Goal: Communication & Community: Share content

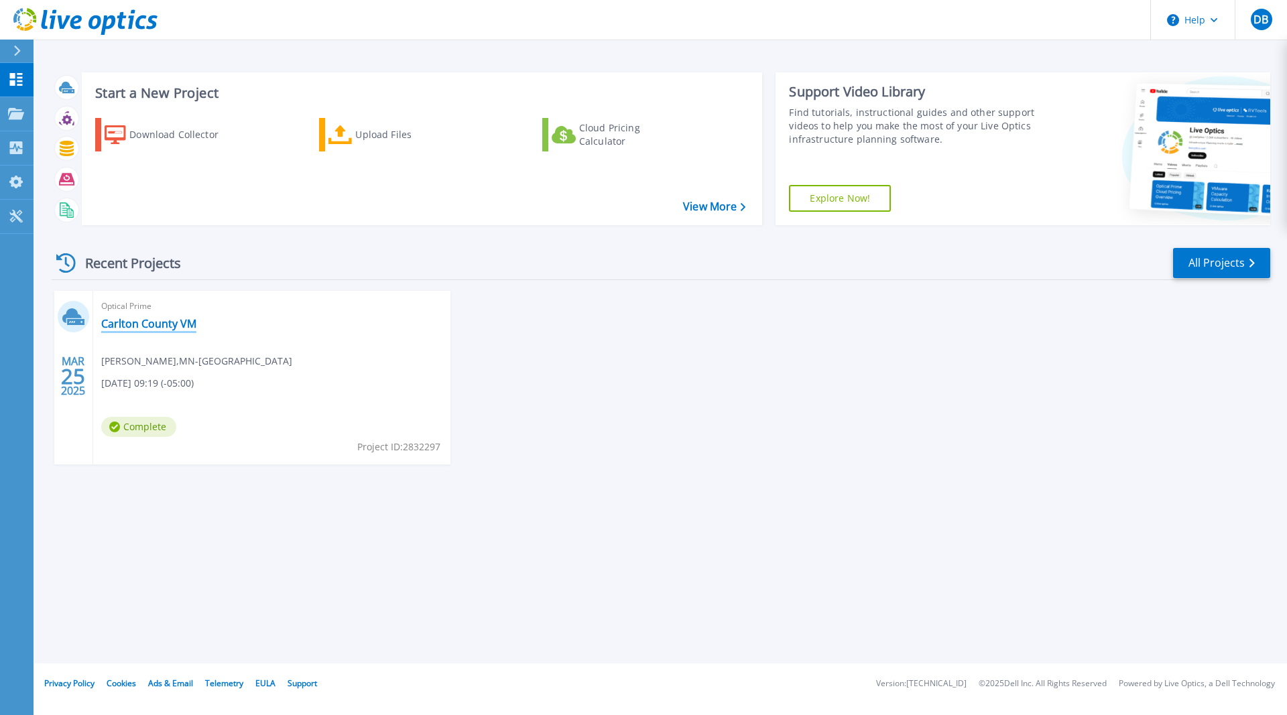
click at [130, 320] on link "Carlton County VM" at bounding box center [148, 323] width 95 height 13
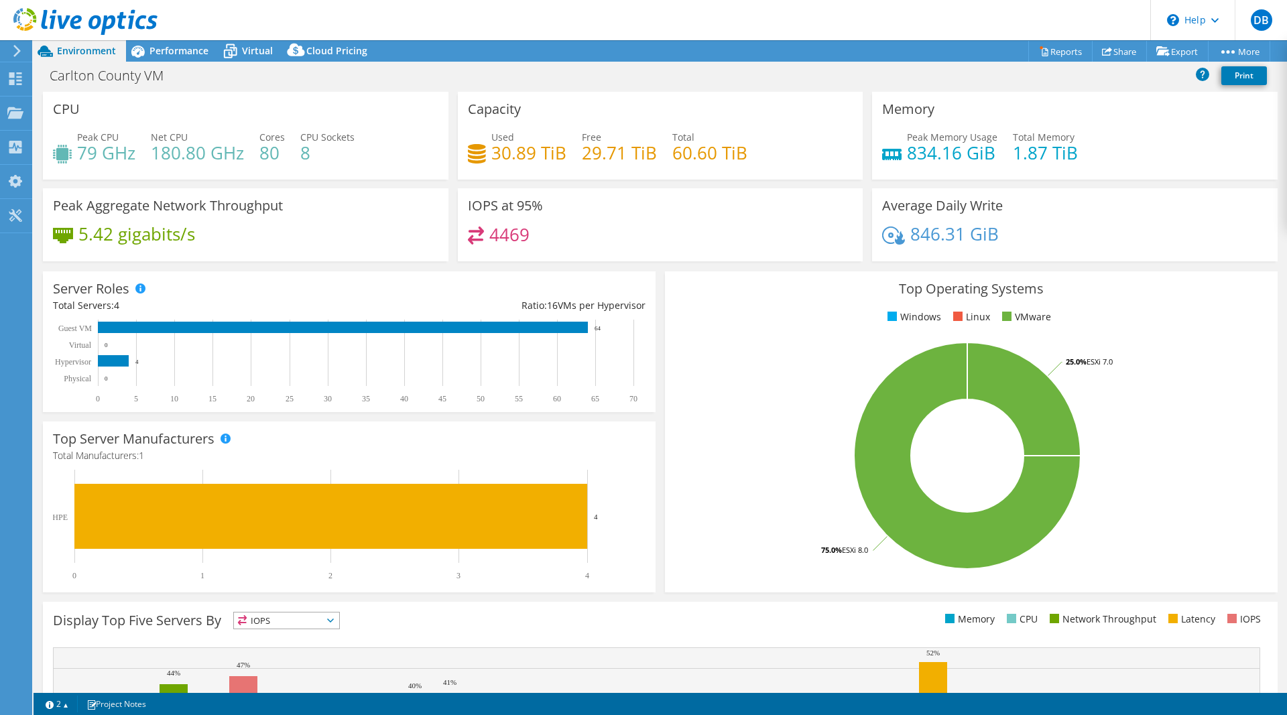
select select "USD"
click at [1111, 51] on link "Share" at bounding box center [1119, 51] width 55 height 21
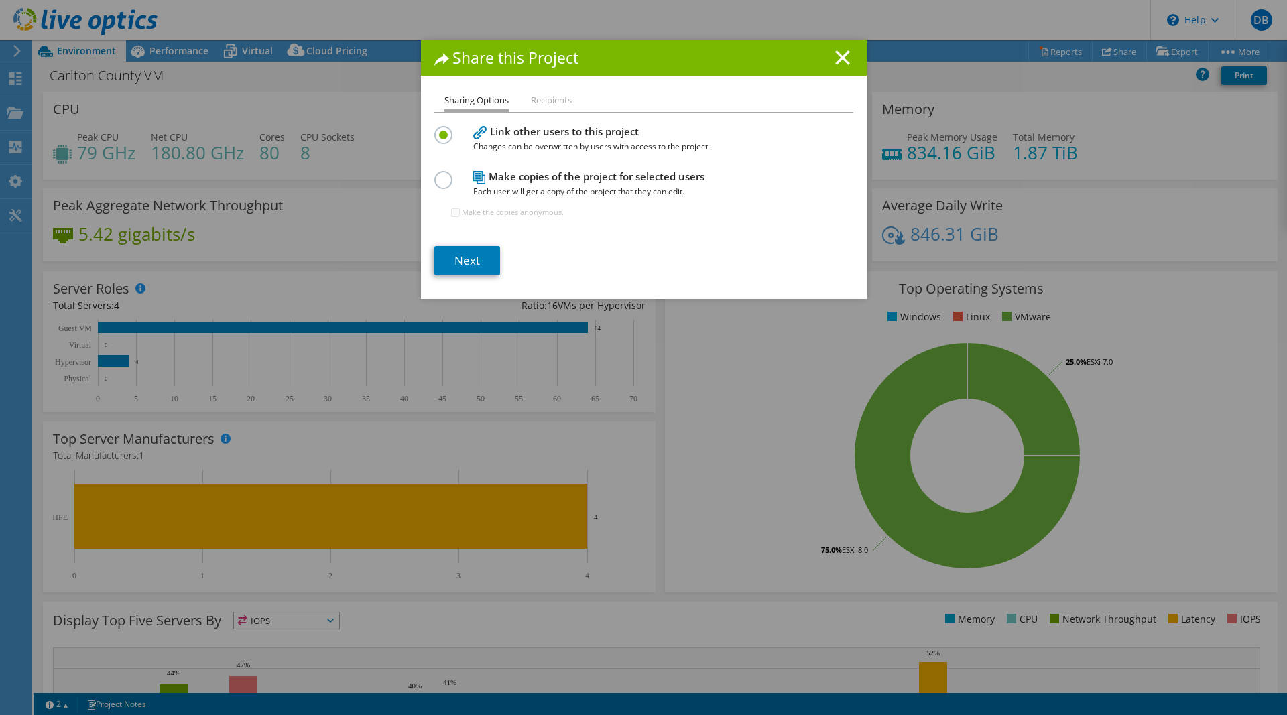
click at [544, 101] on li "Recipients" at bounding box center [551, 101] width 41 height 17
click at [466, 259] on link "Next" at bounding box center [467, 260] width 66 height 29
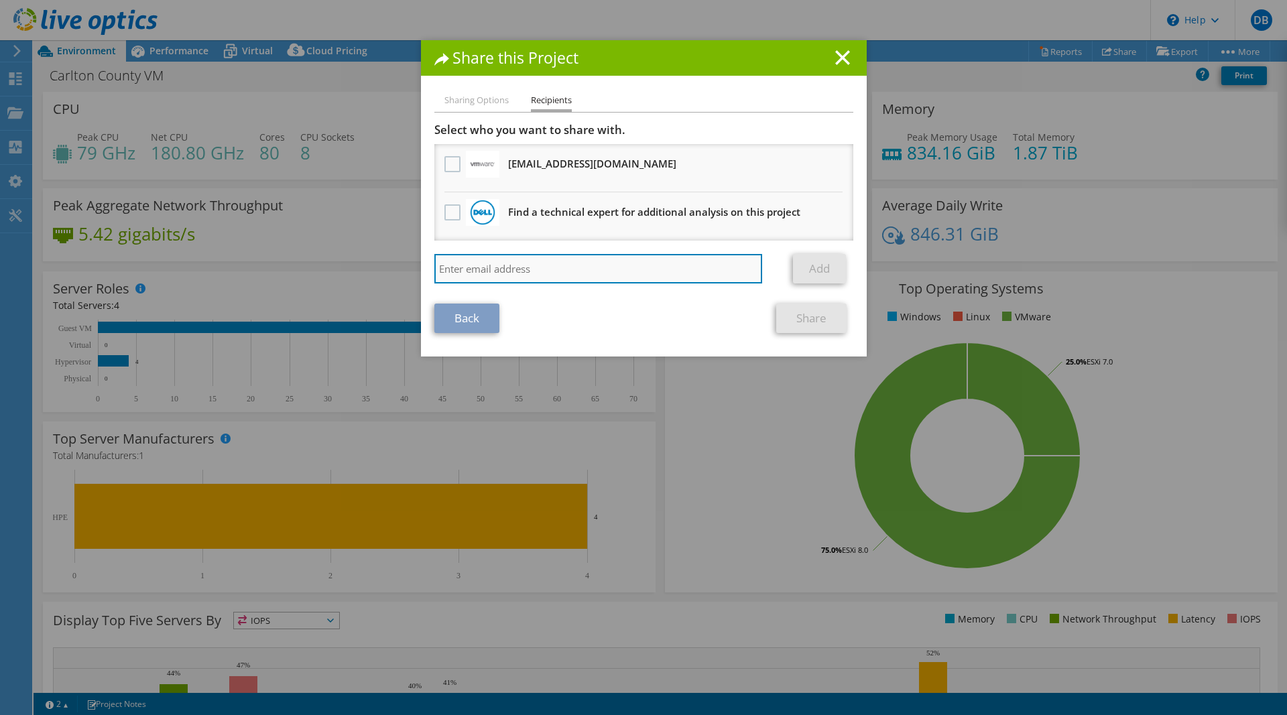
click at [525, 273] on input "search" at bounding box center [598, 268] width 328 height 29
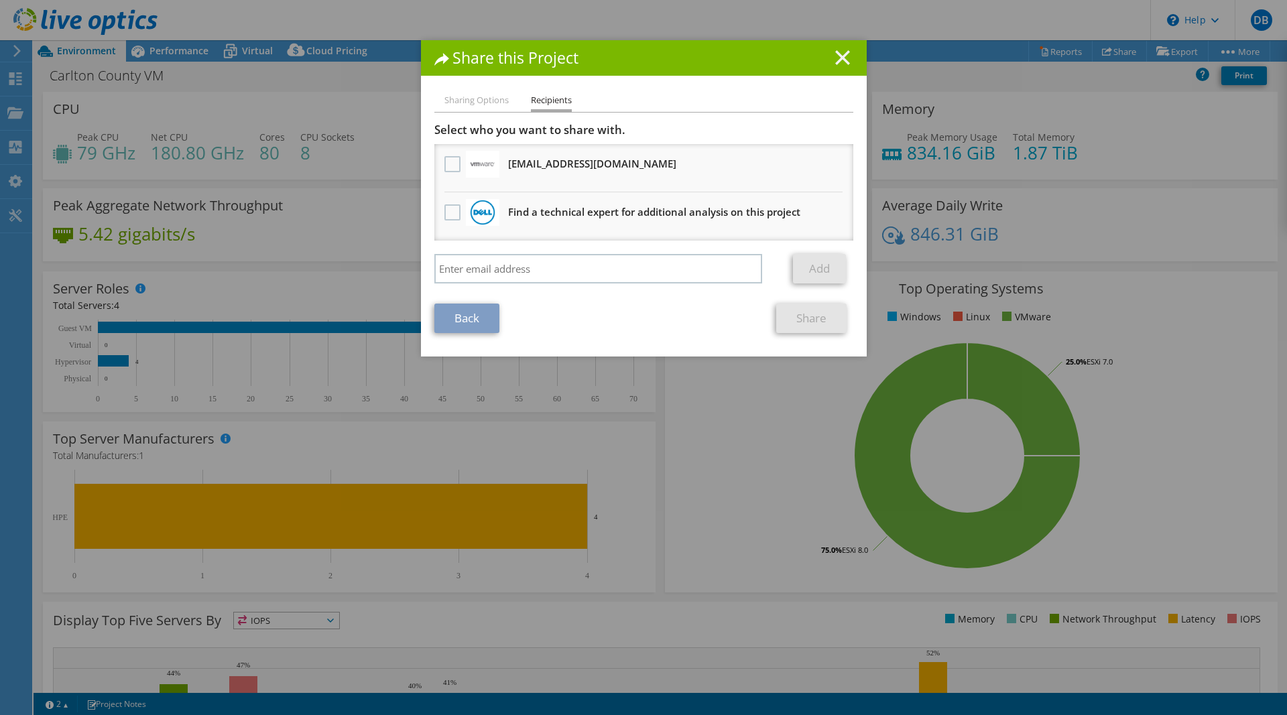
click at [838, 64] on line at bounding box center [842, 57] width 13 height 13
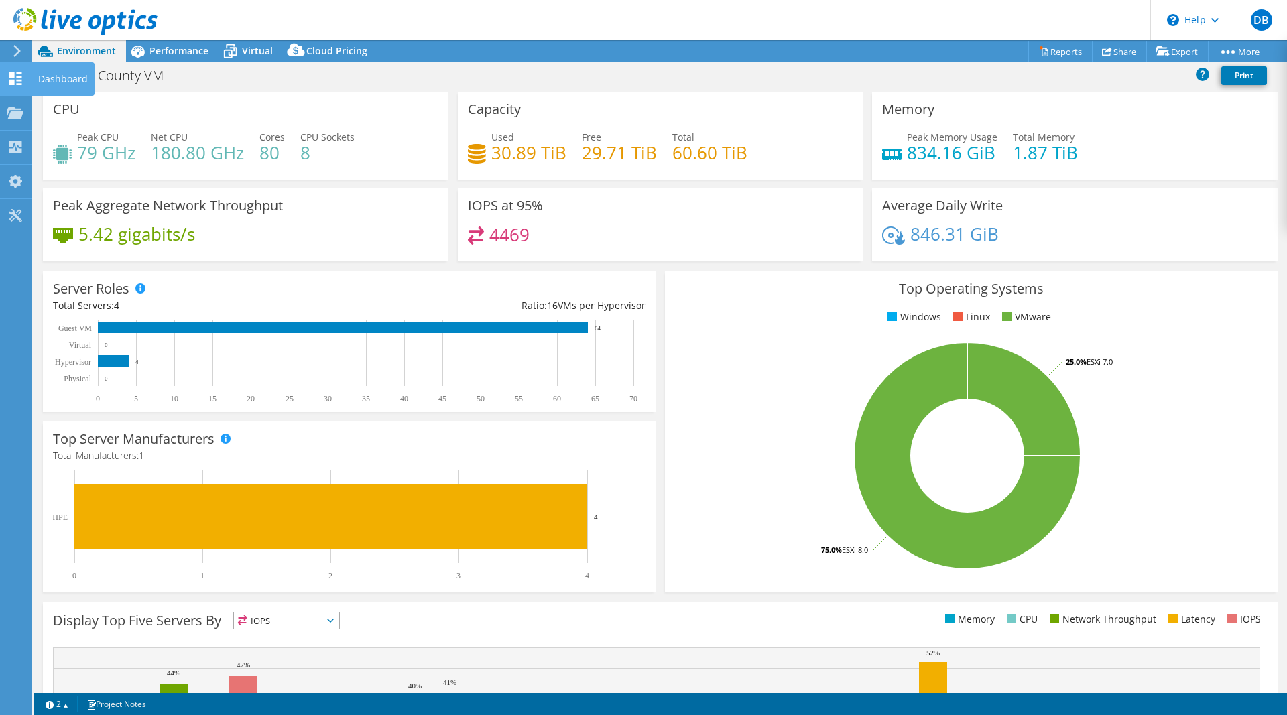
click at [11, 80] on use at bounding box center [15, 78] width 13 height 13
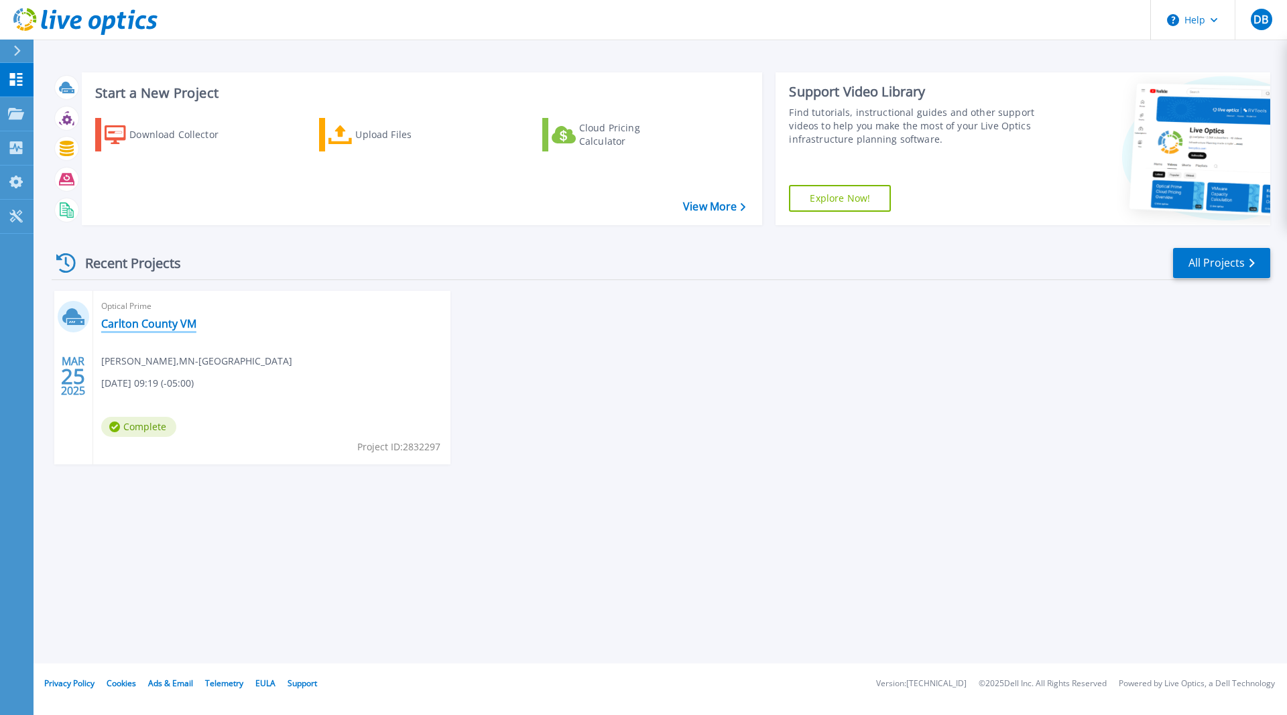
click at [139, 323] on link "Carlton County VM" at bounding box center [148, 323] width 95 height 13
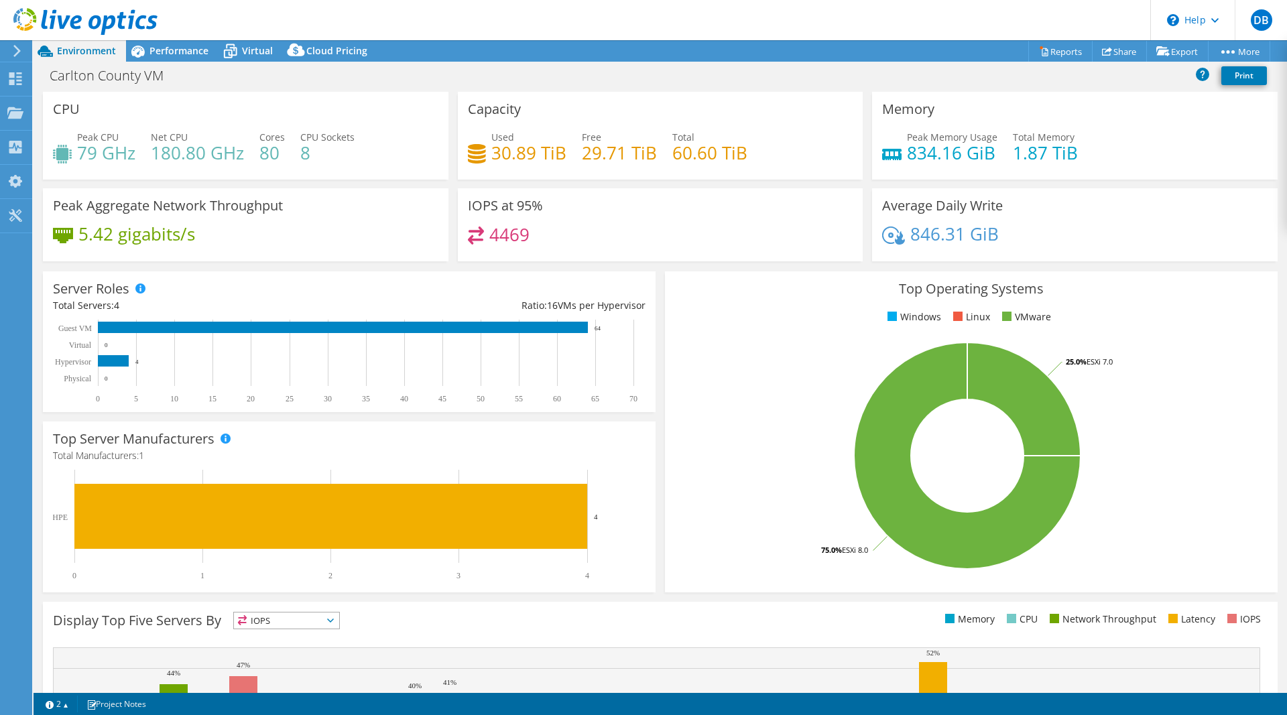
select select "USD"
click at [1110, 51] on link "Share" at bounding box center [1119, 51] width 55 height 21
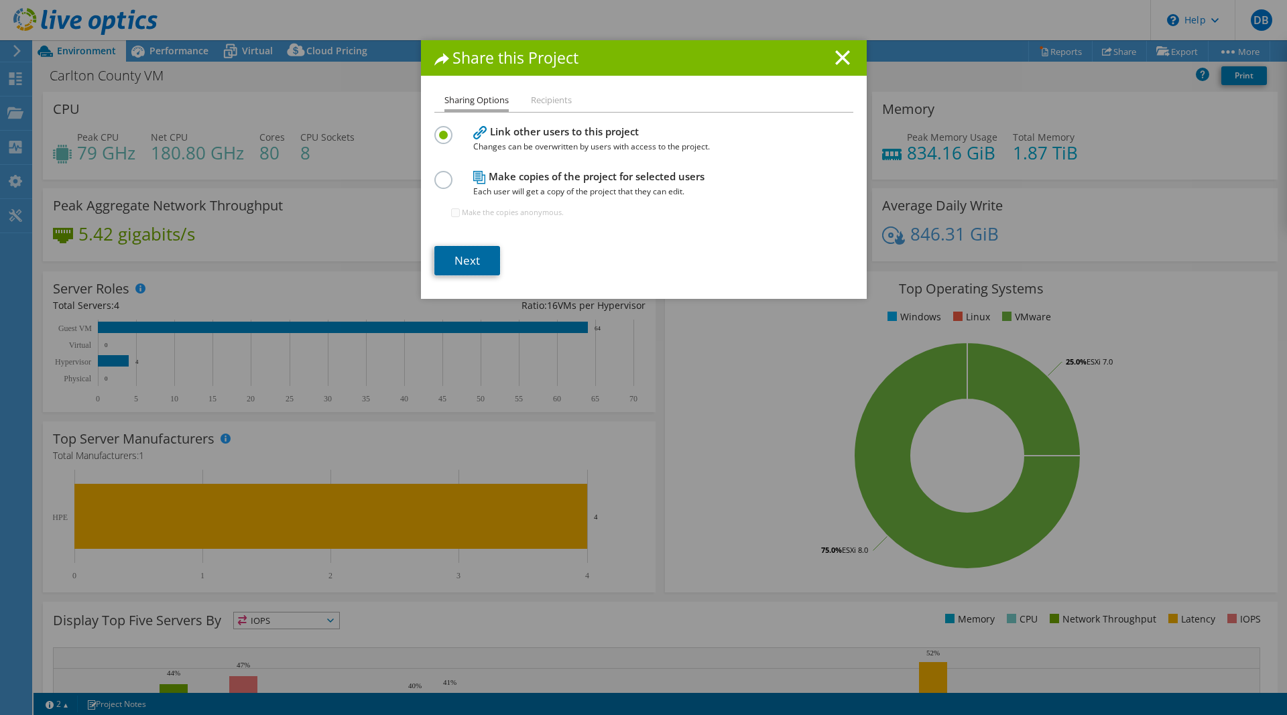
click at [473, 261] on link "Next" at bounding box center [467, 260] width 66 height 29
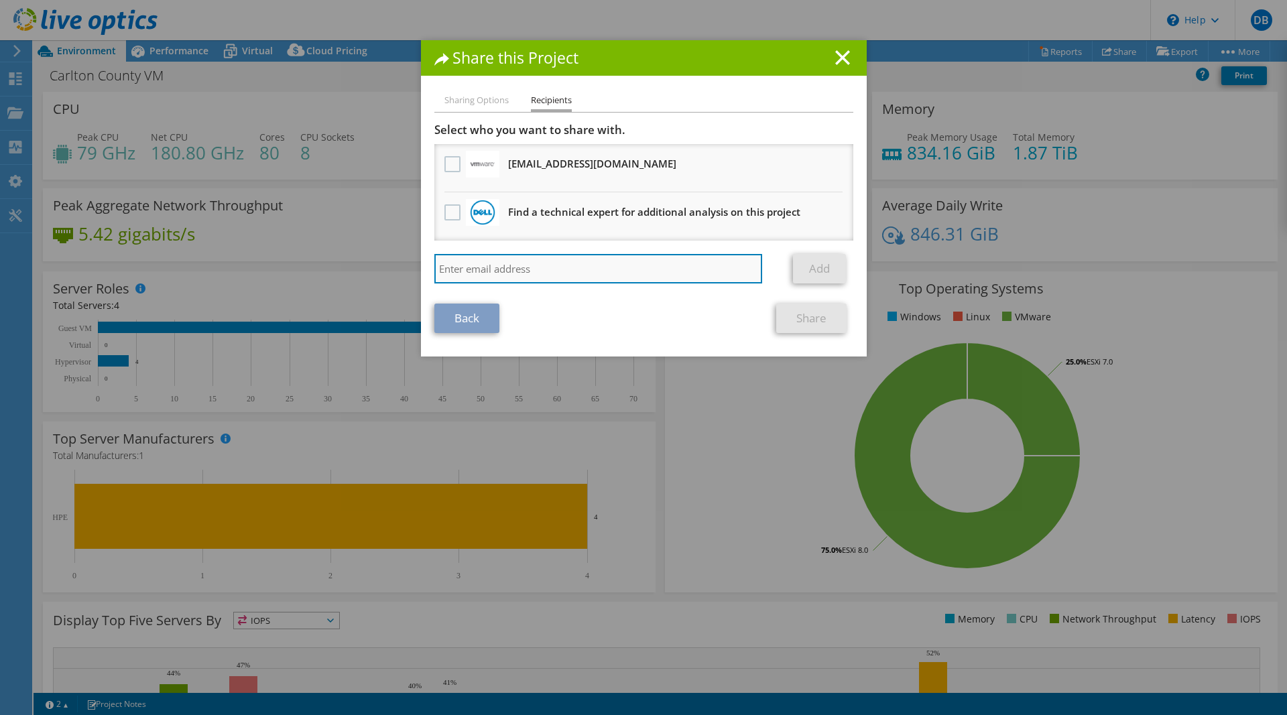
click at [465, 273] on input "search" at bounding box center [598, 268] width 328 height 29
paste input "Curtis.Skowlund@carltoncountymn.gov"
click at [741, 272] on input "Curtis.Skowlund@carltoncountymn.gov" at bounding box center [598, 268] width 328 height 29
type input "Curtis.Skowlund@carltoncountymn.gov"
click at [808, 266] on link "Add" at bounding box center [819, 268] width 53 height 29
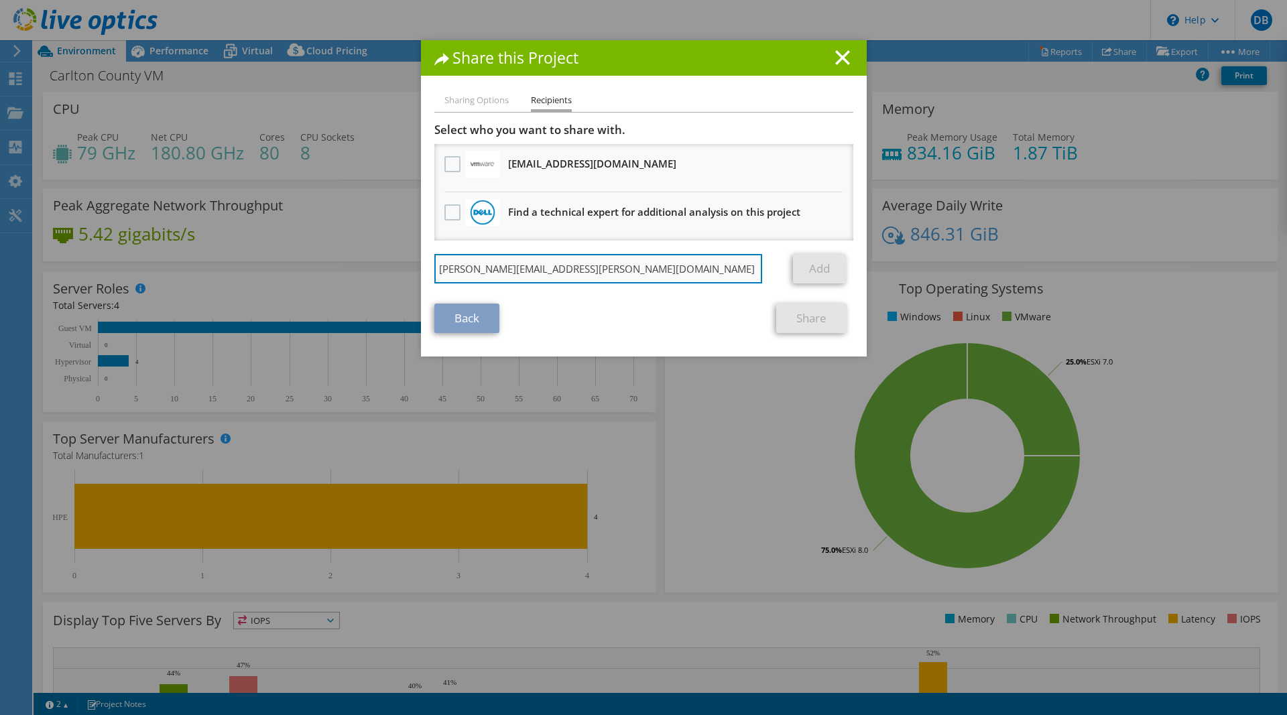
click at [682, 274] on input "Curtis.Skowlund@carltoncountymn.gov" at bounding box center [598, 268] width 328 height 29
click at [668, 270] on input "Curtis.Skowlund@carltoncountymn.gov" at bounding box center [598, 268] width 328 height 29
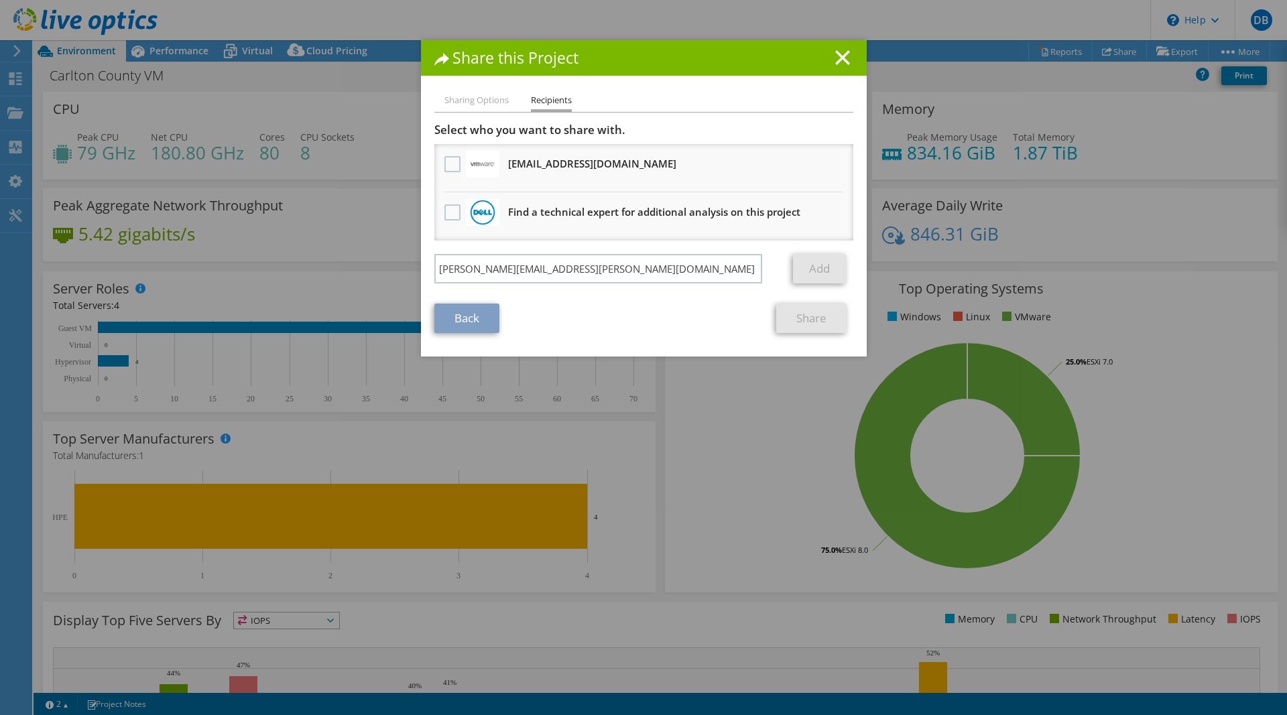
click at [611, 328] on div "Back Share" at bounding box center [643, 318] width 419 height 29
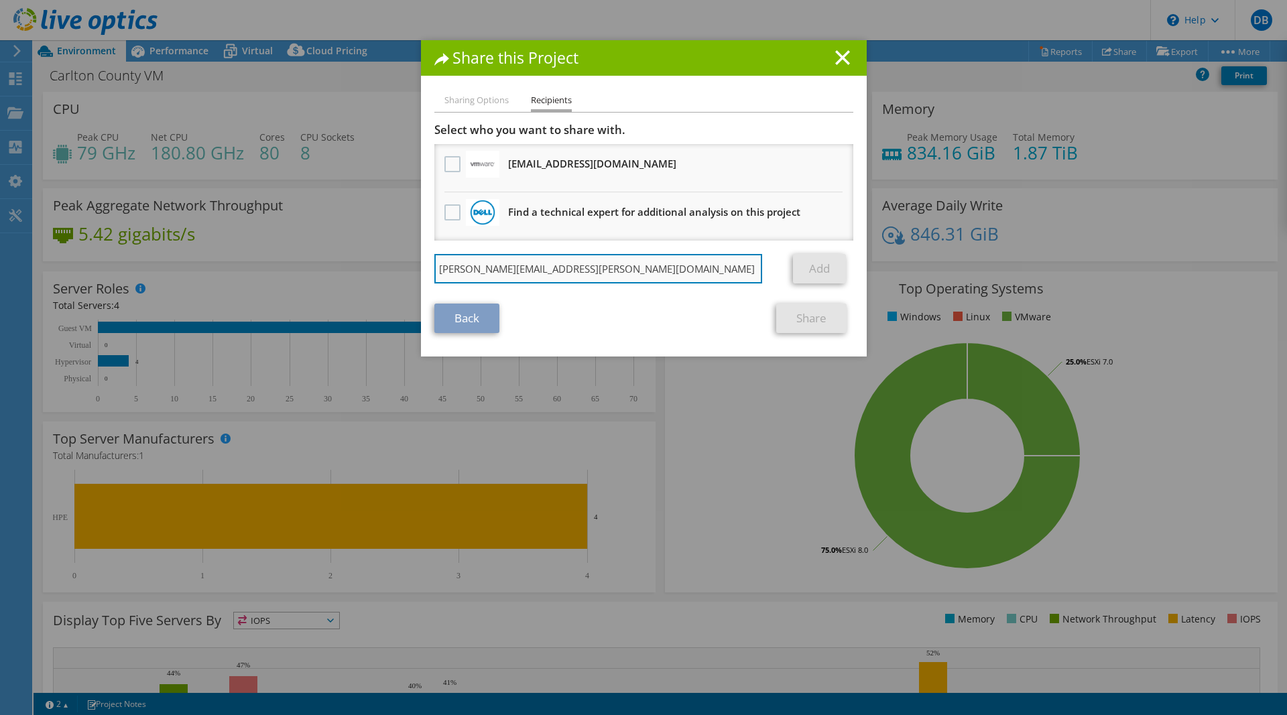
click at [648, 273] on input "Curtis.Skowlund@carltoncountymn.gov" at bounding box center [598, 268] width 328 height 29
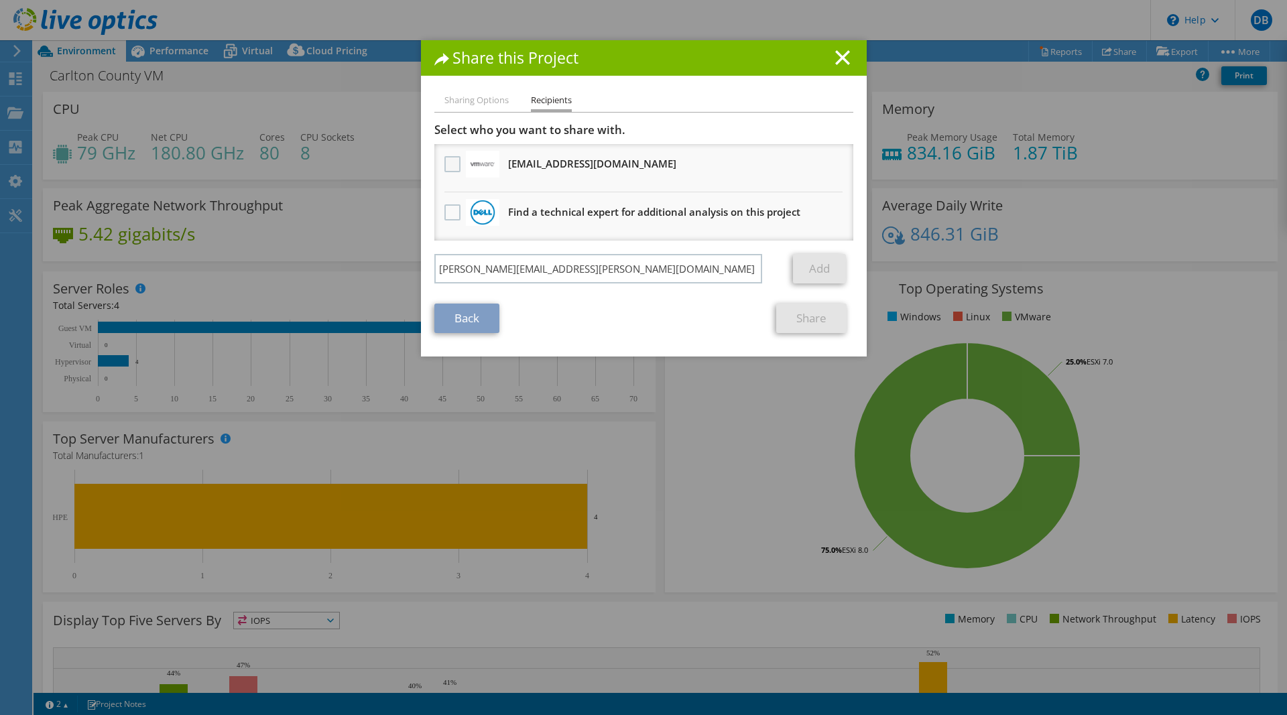
click at [448, 163] on label at bounding box center [453, 164] width 19 height 16
click at [0, 0] on input "checkbox" at bounding box center [0, 0] width 0 height 0
click at [448, 164] on label at bounding box center [453, 164] width 19 height 16
click at [0, 0] on input "checkbox" at bounding box center [0, 0] width 0 height 0
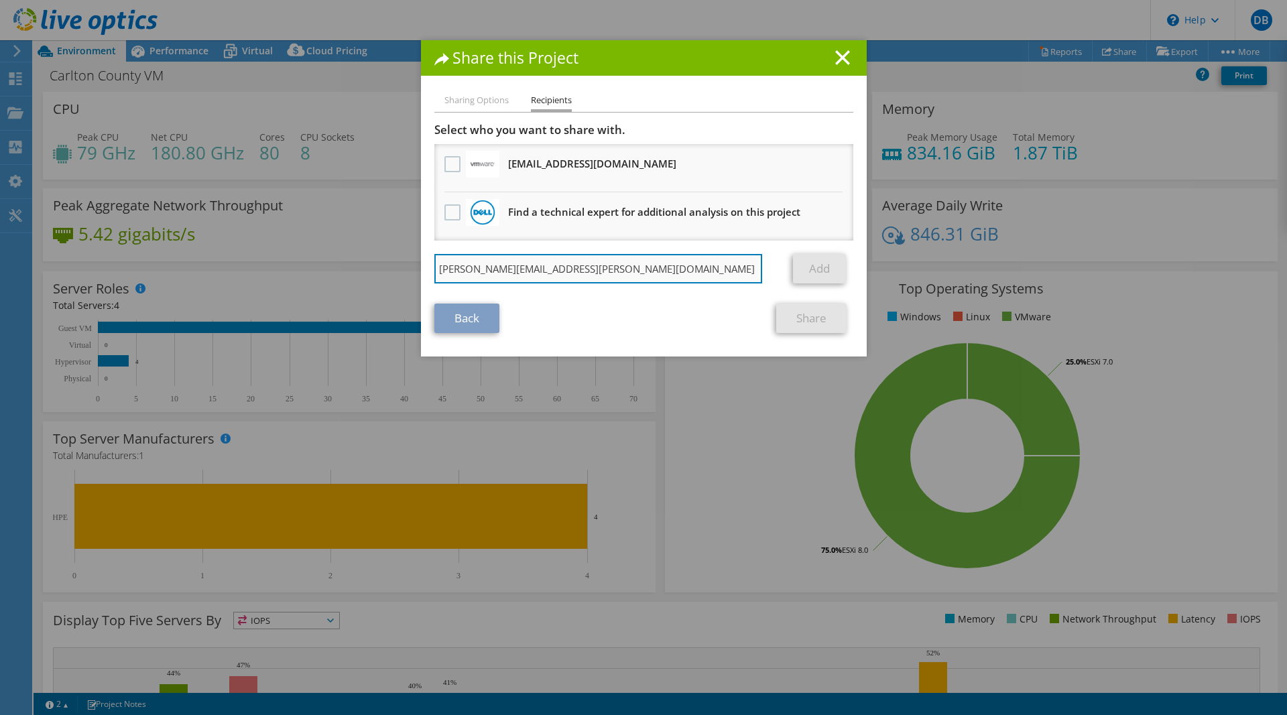
click at [641, 269] on input "Curtis.Skowlund@carltoncountymn.gov" at bounding box center [598, 268] width 328 height 29
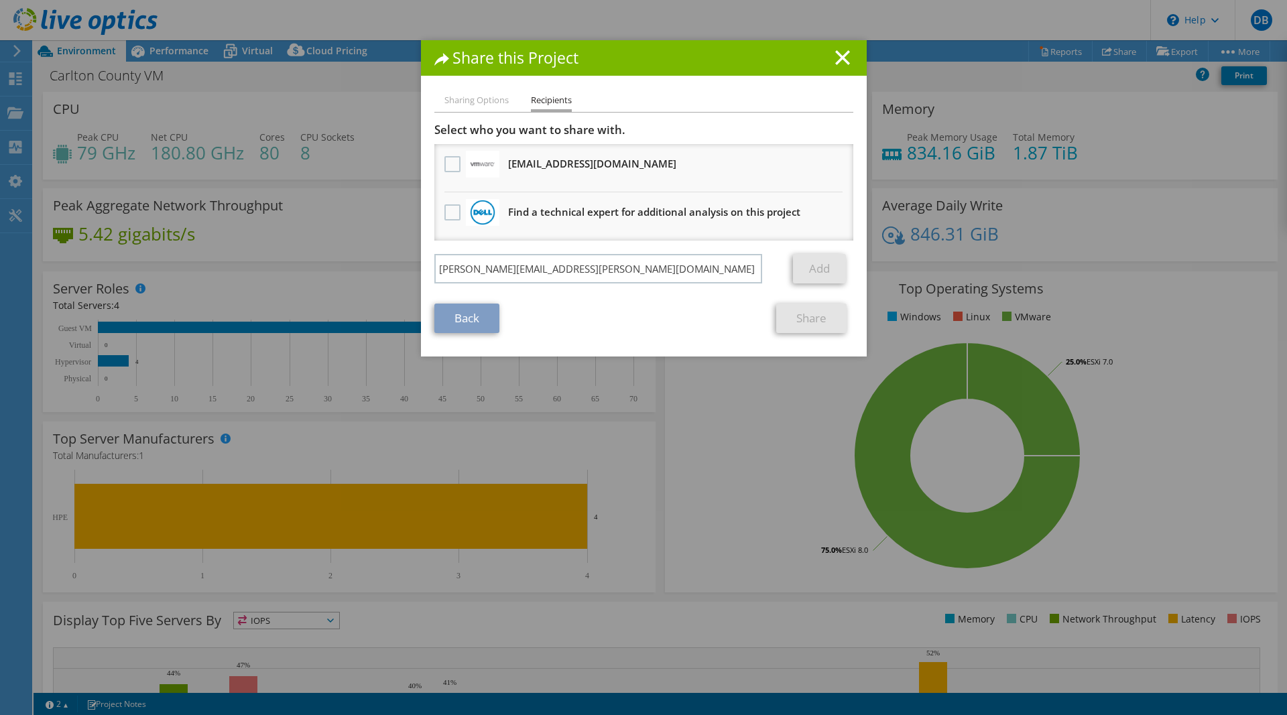
click at [478, 100] on li "Sharing Options" at bounding box center [476, 101] width 64 height 17
click at [464, 324] on link "Back" at bounding box center [466, 318] width 65 height 29
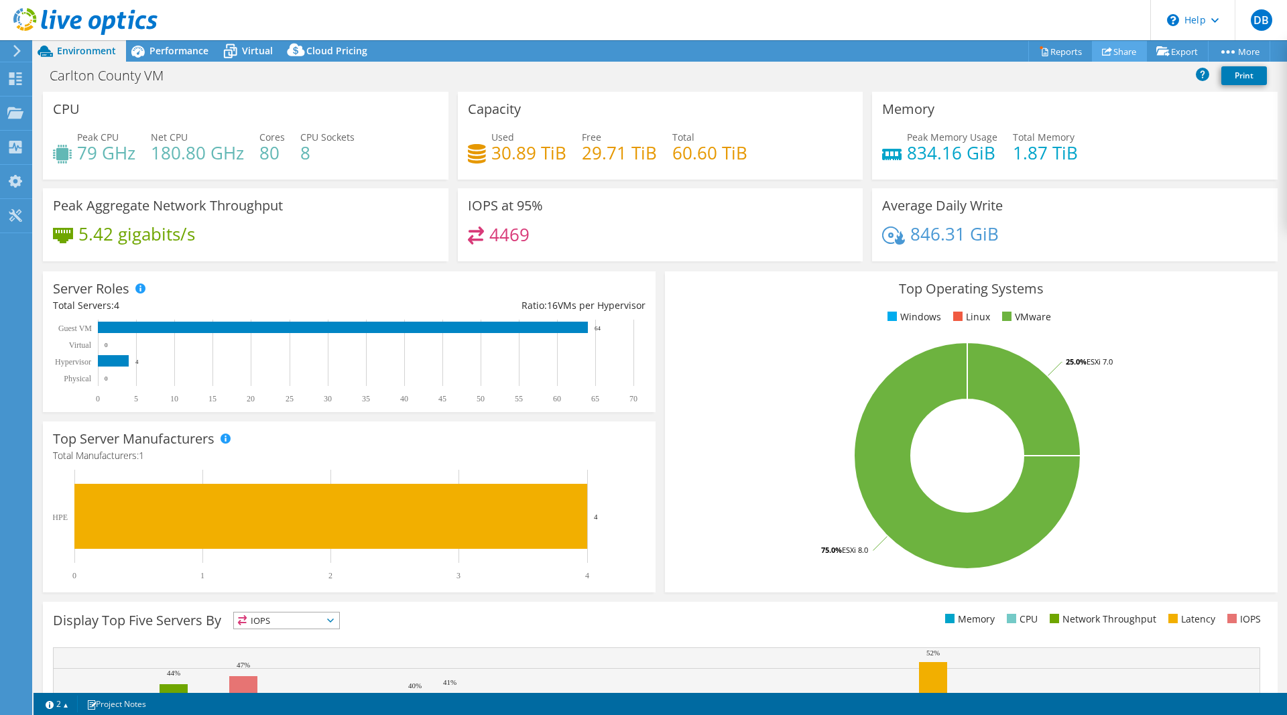
click at [1108, 54] on link "Share" at bounding box center [1119, 51] width 55 height 21
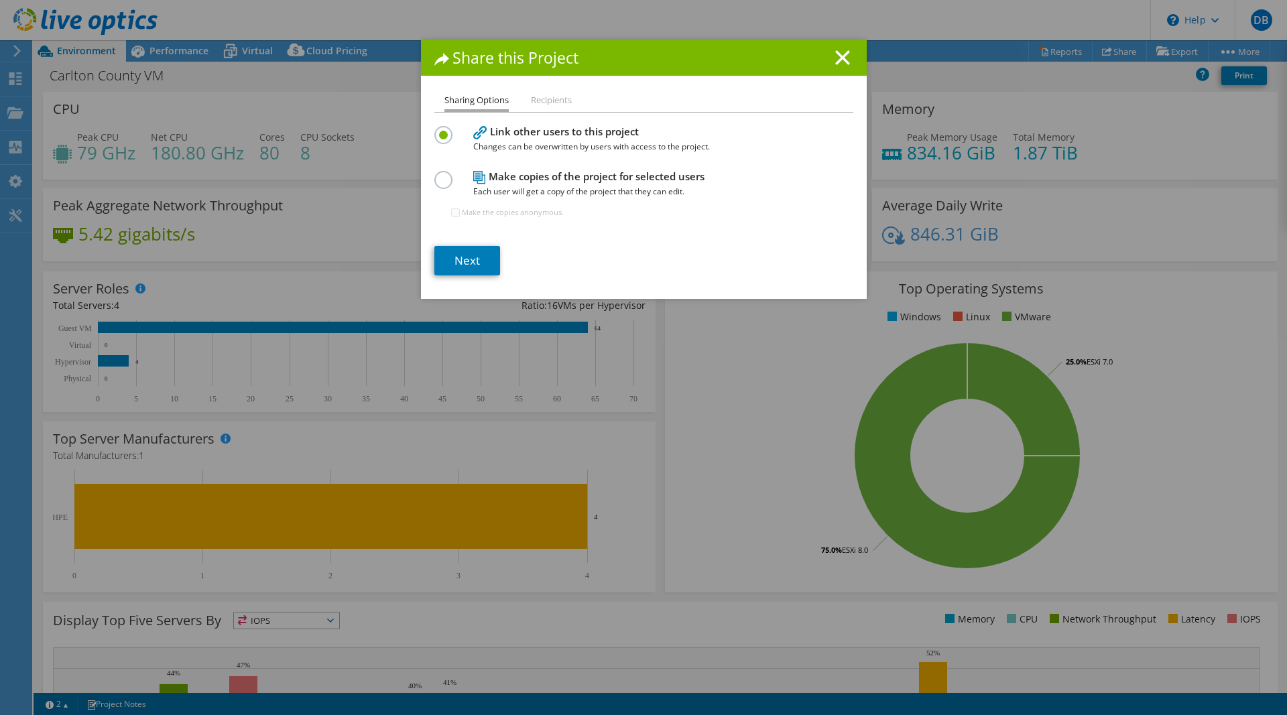
click at [447, 174] on label at bounding box center [445, 172] width 23 height 3
click at [0, 0] on input "radio" at bounding box center [0, 0] width 0 height 0
click at [467, 260] on link "Next" at bounding box center [467, 260] width 66 height 29
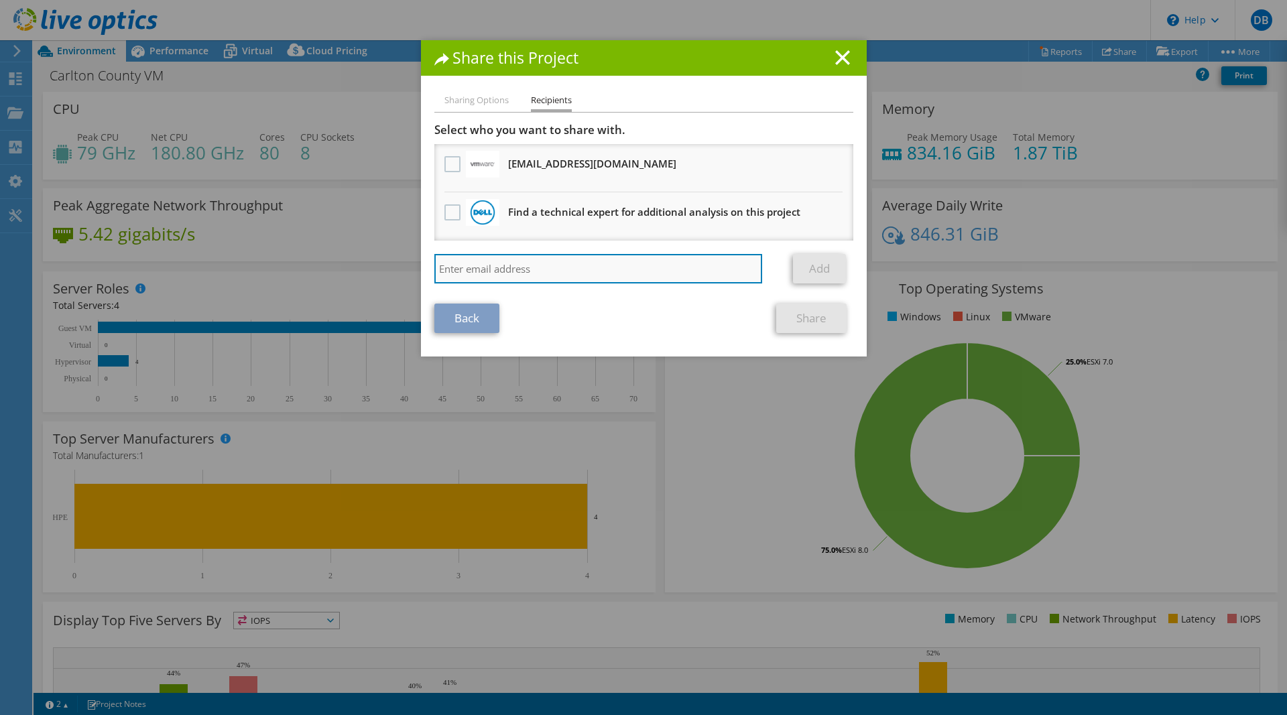
click at [462, 272] on input "search" at bounding box center [598, 268] width 328 height 29
paste input "Curtis.Skowlund@carltoncountymn.gov"
type input "Curtis.Skowlund@carltoncountymn.gov"
click at [819, 269] on link "Add" at bounding box center [819, 268] width 53 height 29
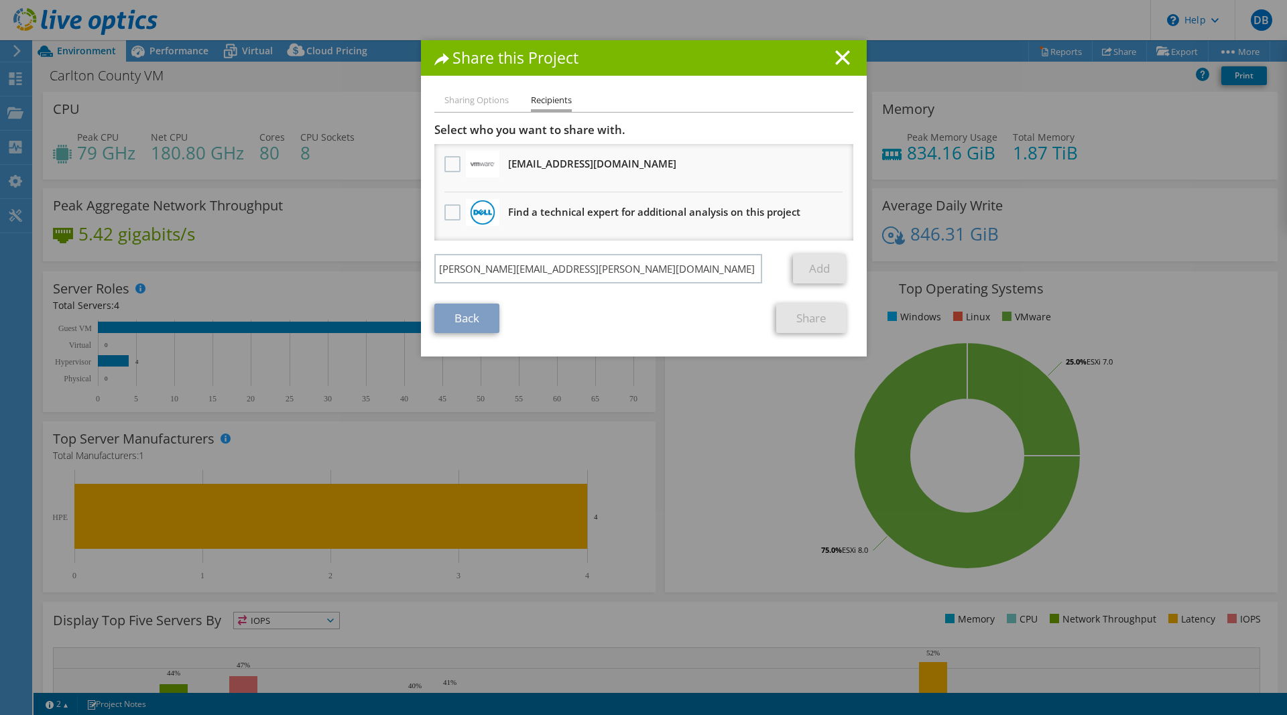
click at [819, 269] on link "Add" at bounding box center [819, 268] width 53 height 29
drag, startPoint x: 630, startPoint y: 328, endPoint x: 570, endPoint y: 320, distance: 60.9
click at [624, 328] on div "Back Share" at bounding box center [643, 318] width 419 height 29
click at [477, 321] on link "Back" at bounding box center [466, 318] width 65 height 29
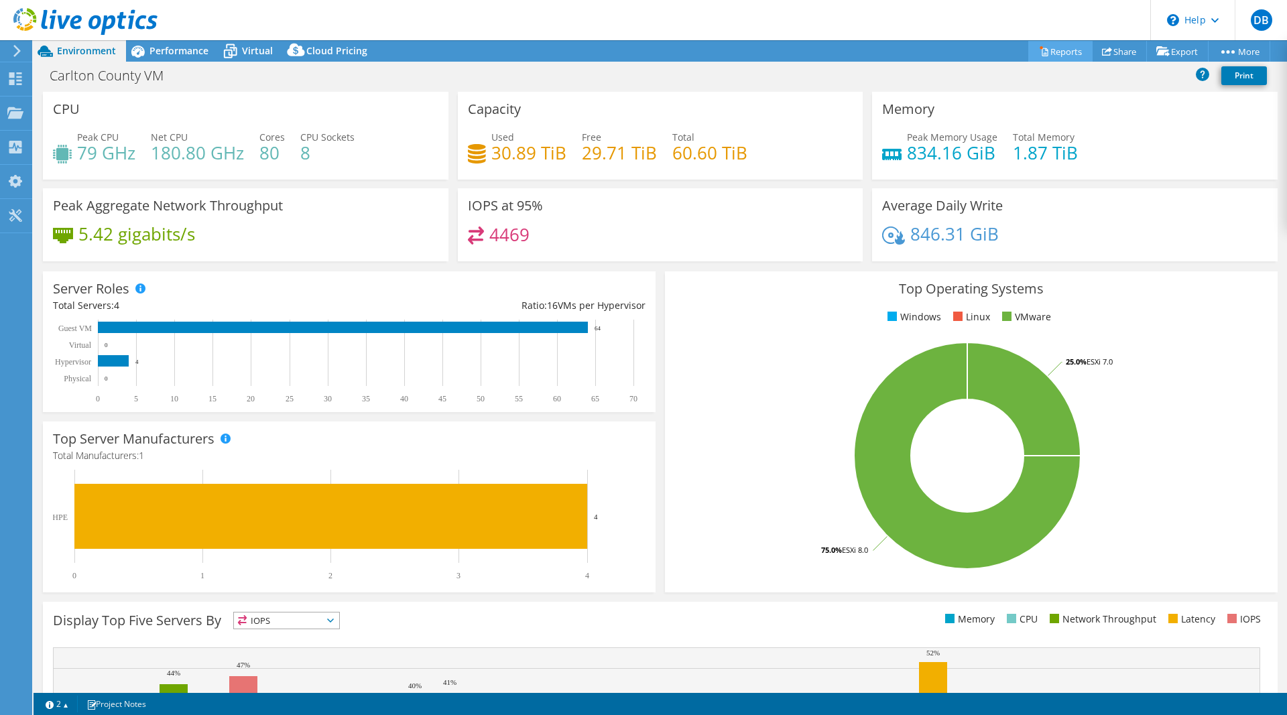
click at [1050, 51] on link "Reports" at bounding box center [1060, 51] width 64 height 21
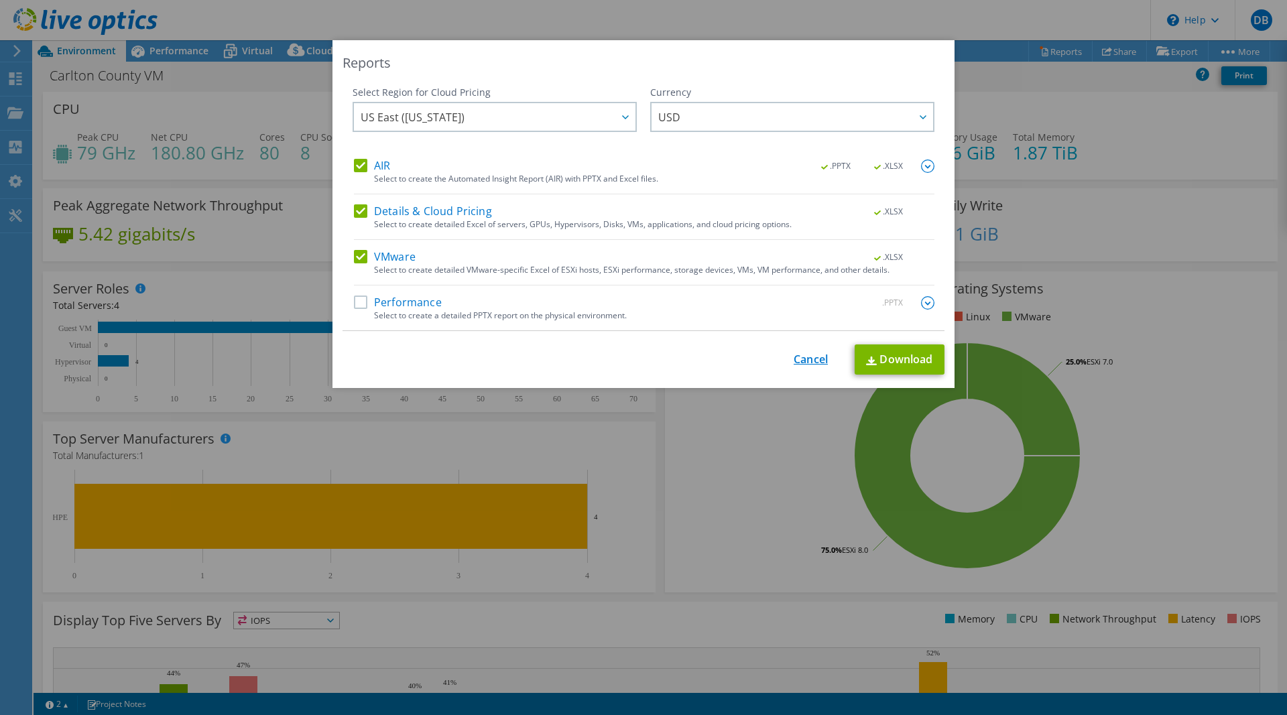
click at [805, 358] on link "Cancel" at bounding box center [811, 360] width 34 height 13
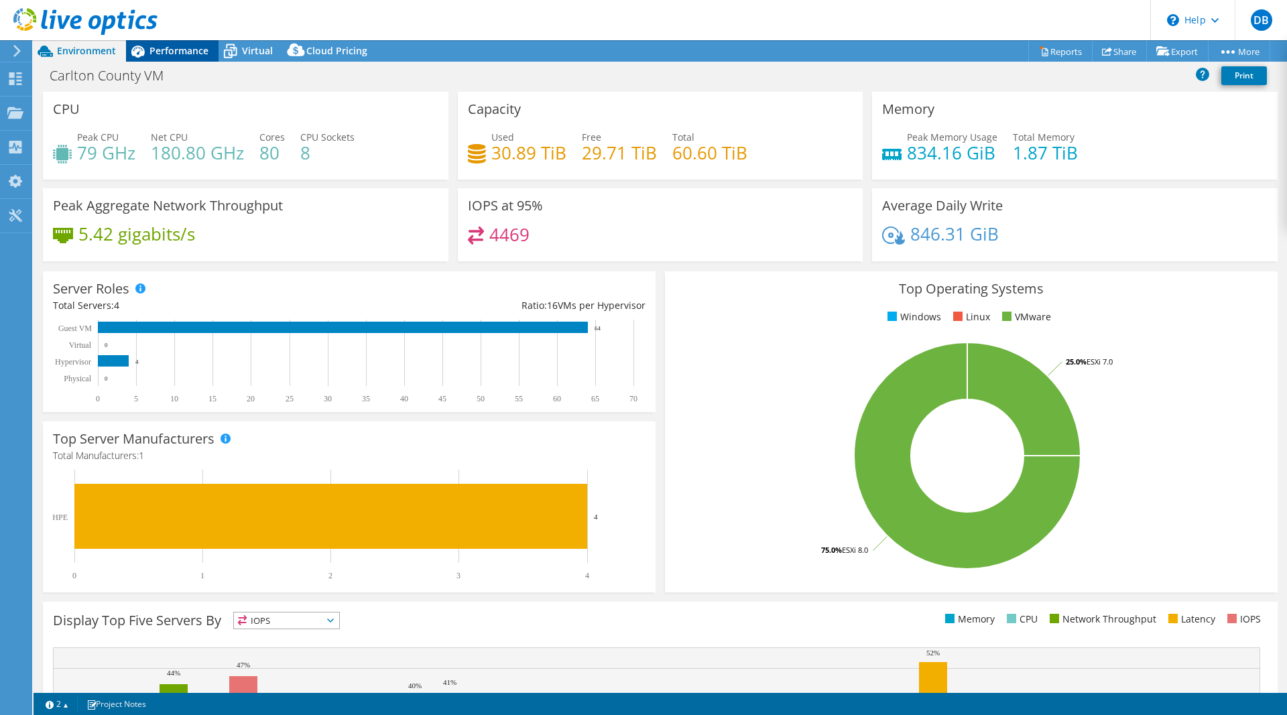
click at [173, 53] on span "Performance" at bounding box center [178, 50] width 59 height 13
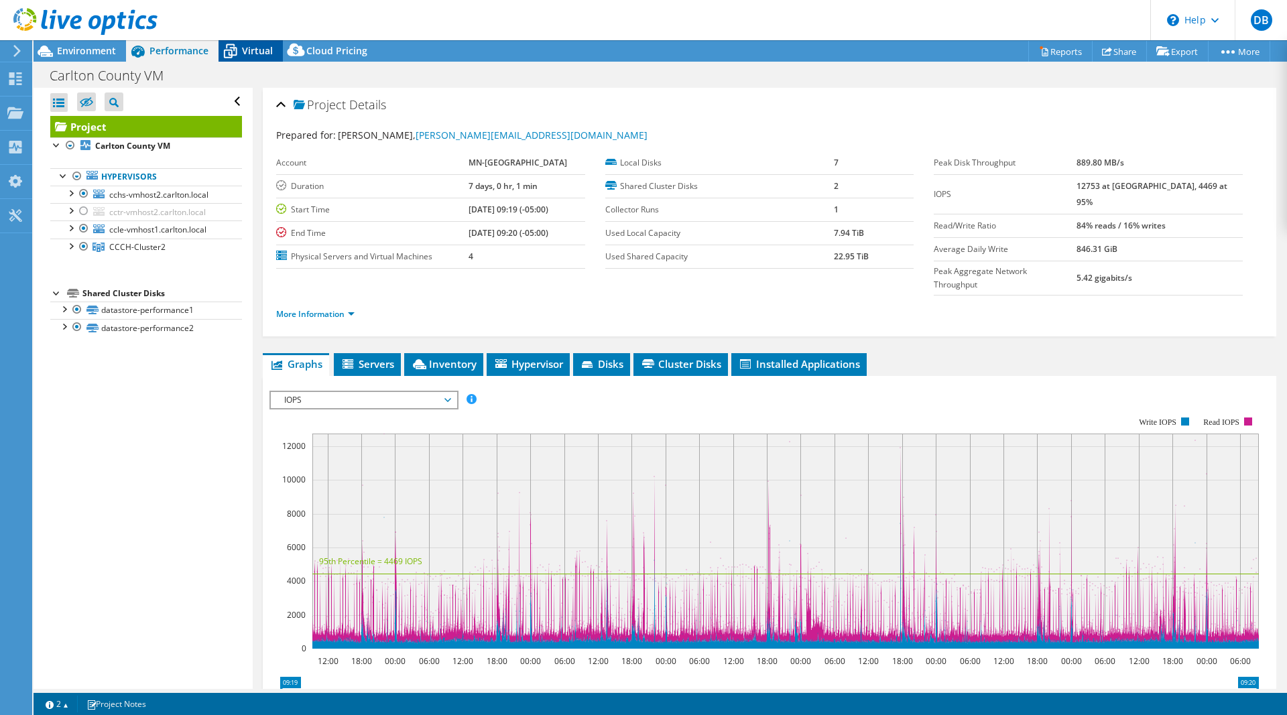
click at [249, 52] on span "Virtual" at bounding box center [257, 50] width 31 height 13
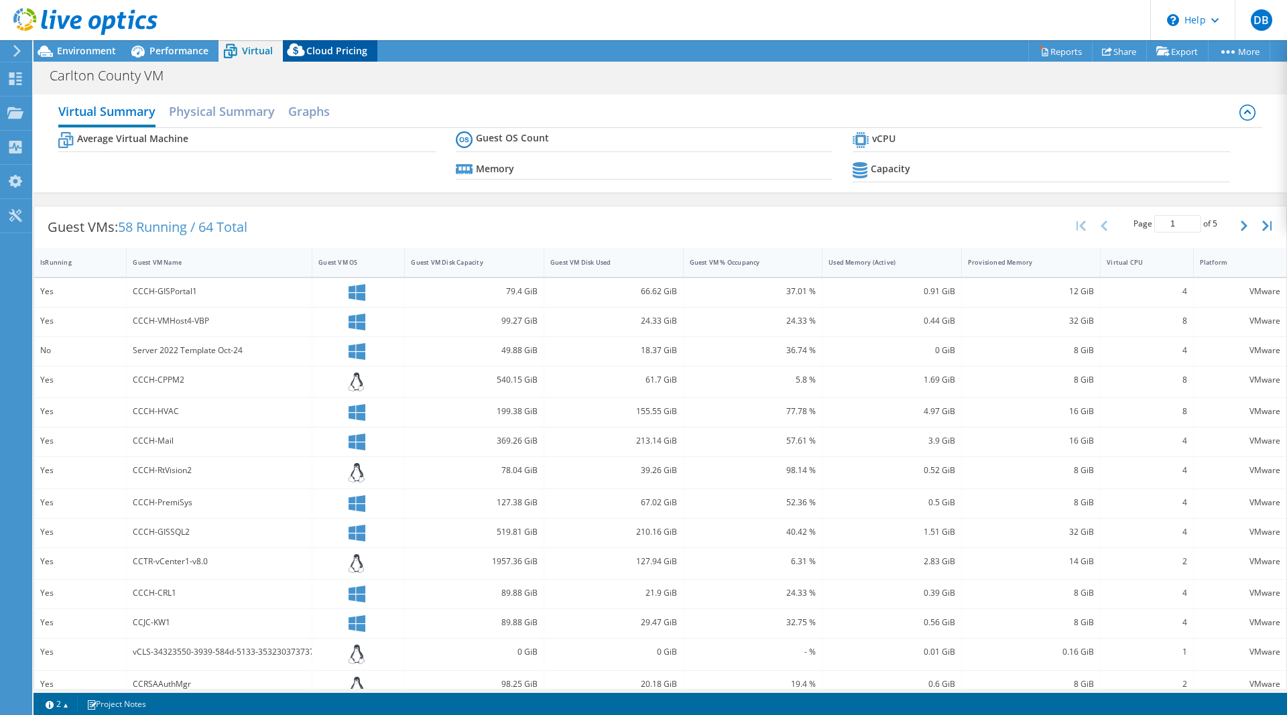
click at [330, 58] on div "Cloud Pricing" at bounding box center [330, 50] width 95 height 21
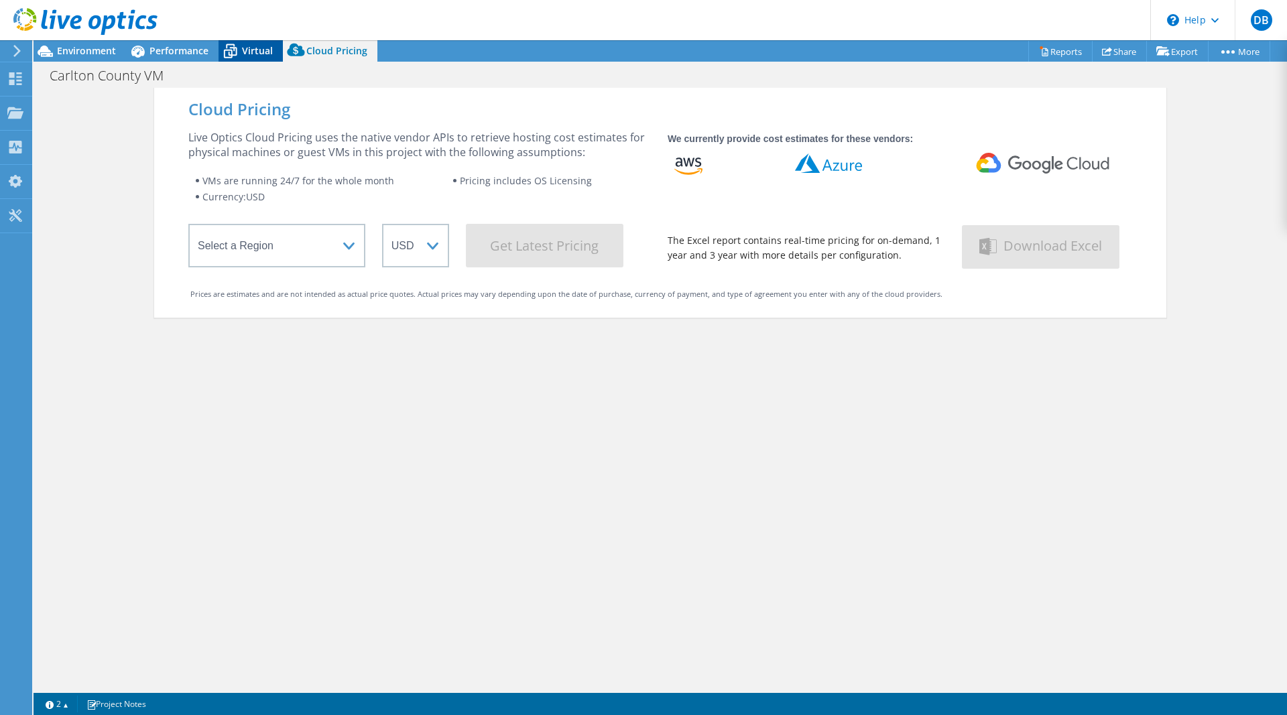
click at [237, 50] on icon at bounding box center [230, 51] width 23 height 23
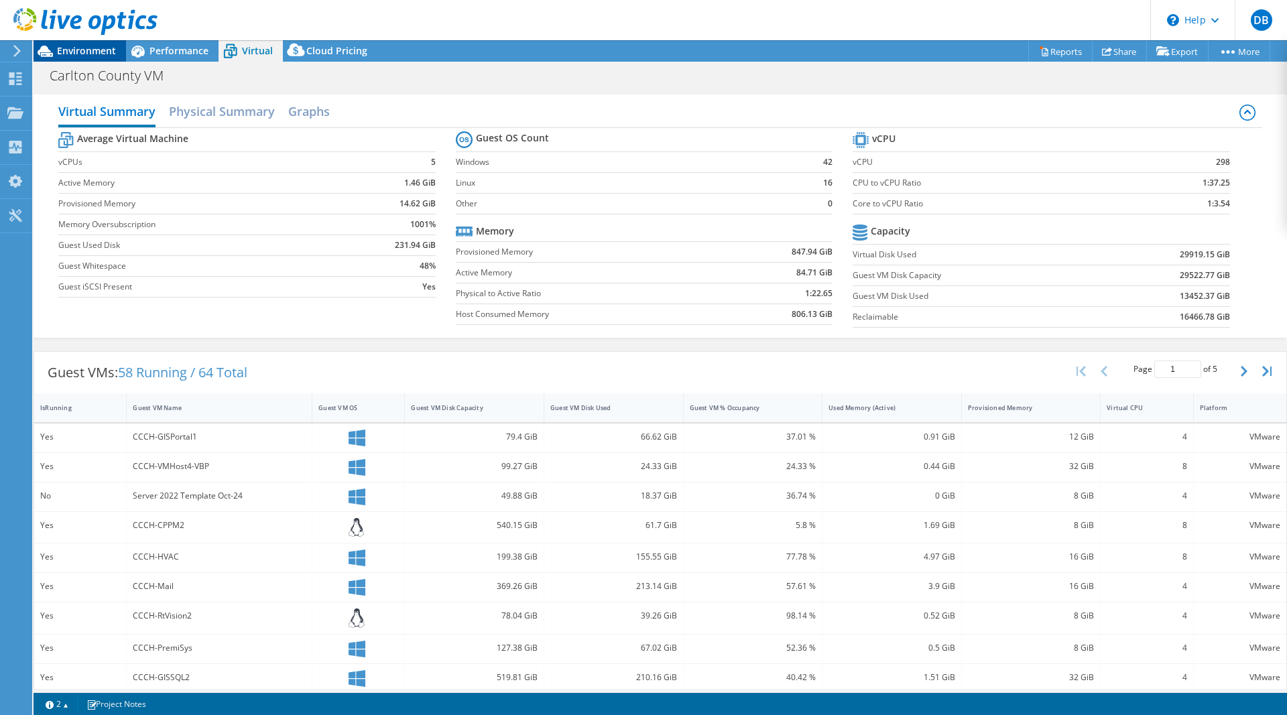
click at [79, 46] on span "Environment" at bounding box center [86, 50] width 59 height 13
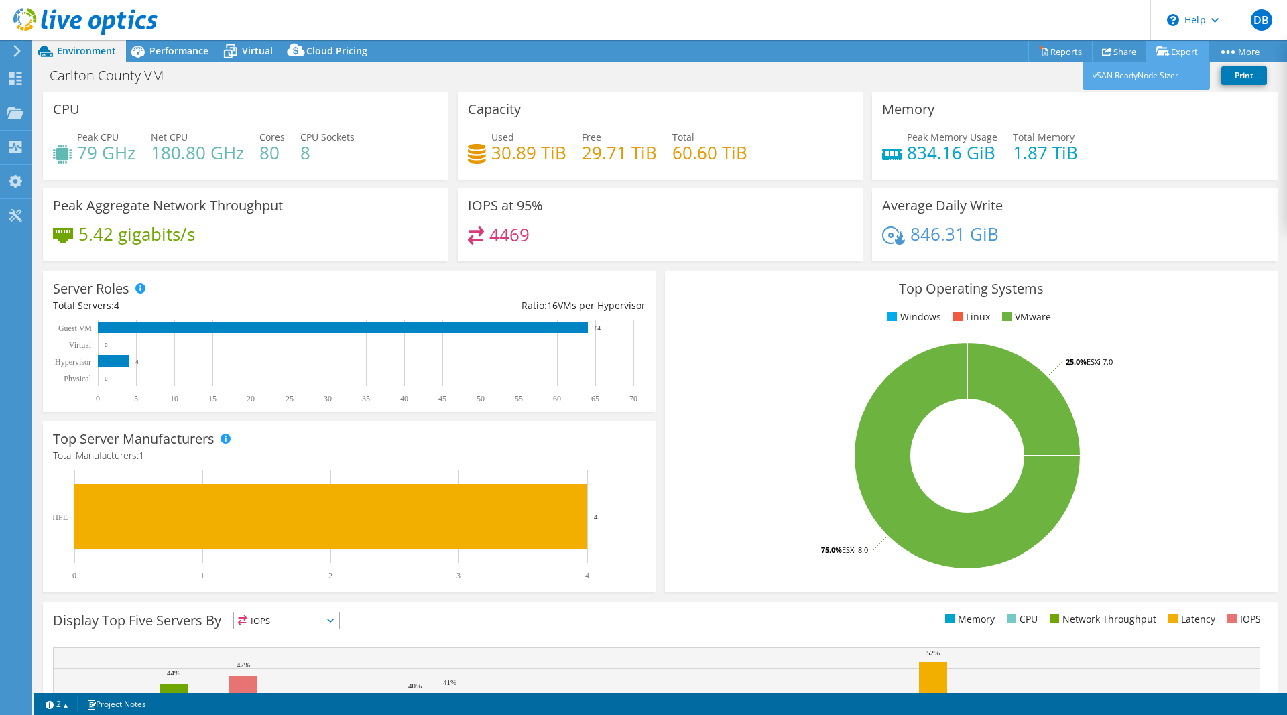
click at [1168, 50] on link "Export" at bounding box center [1177, 51] width 62 height 21
click at [1125, 78] on link "vSAN ReadyNode Sizer" at bounding box center [1146, 76] width 127 height 28
